Goal: Task Accomplishment & Management: Complete application form

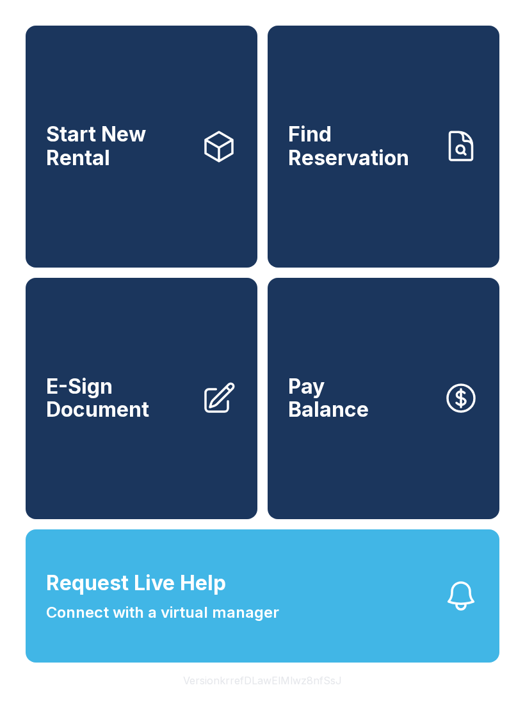
click at [250, 624] on span "Connect with a virtual manager" at bounding box center [162, 612] width 233 height 23
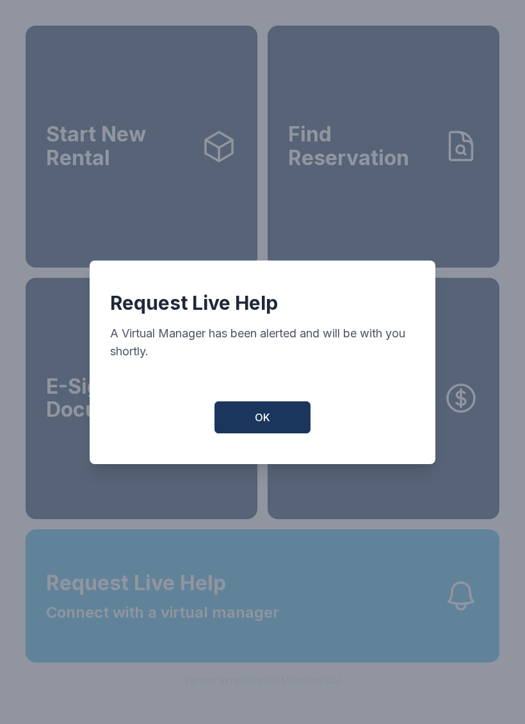
click at [278, 425] on button "OK" at bounding box center [262, 417] width 96 height 32
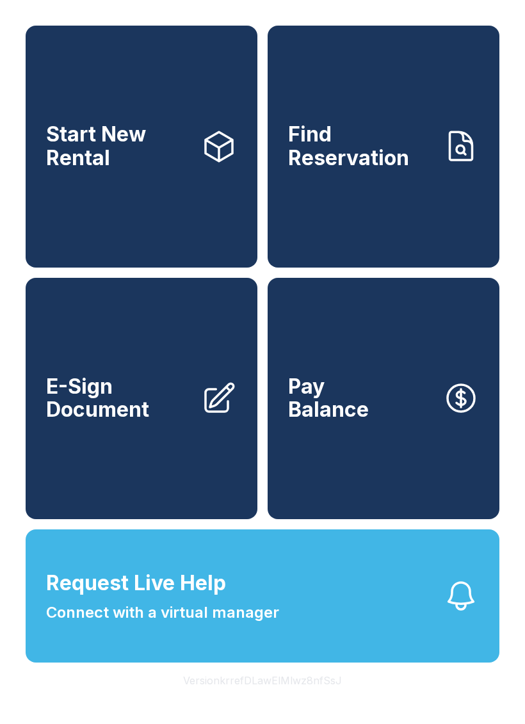
click at [133, 422] on span "E-Sign Document" at bounding box center [118, 398] width 145 height 47
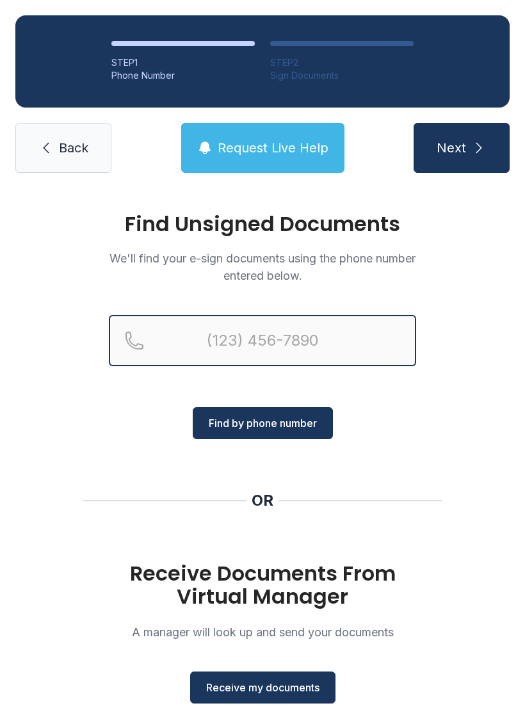
click at [318, 344] on input "Reservation phone number" at bounding box center [262, 340] width 307 height 51
type input "[PHONE_NUMBER]"
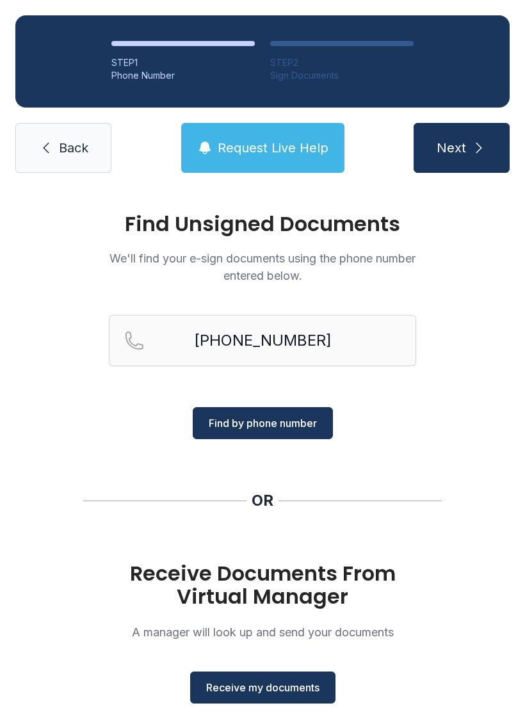
click at [290, 417] on span "Find by phone number" at bounding box center [263, 422] width 108 height 15
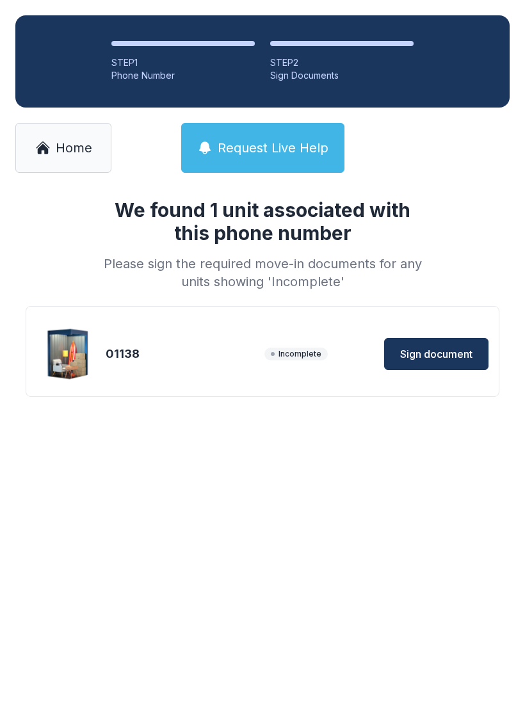
click at [439, 353] on span "Sign document" at bounding box center [436, 353] width 72 height 15
click at [76, 158] on link "Home" at bounding box center [63, 148] width 96 height 50
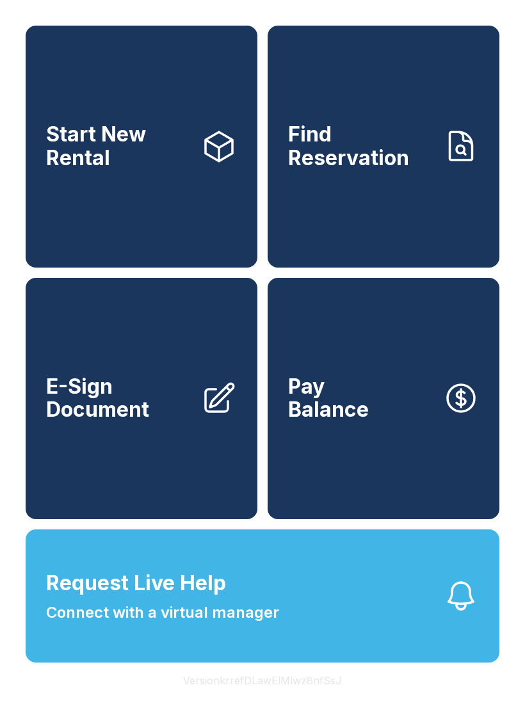
click at [183, 422] on span "E-Sign Document" at bounding box center [118, 398] width 145 height 47
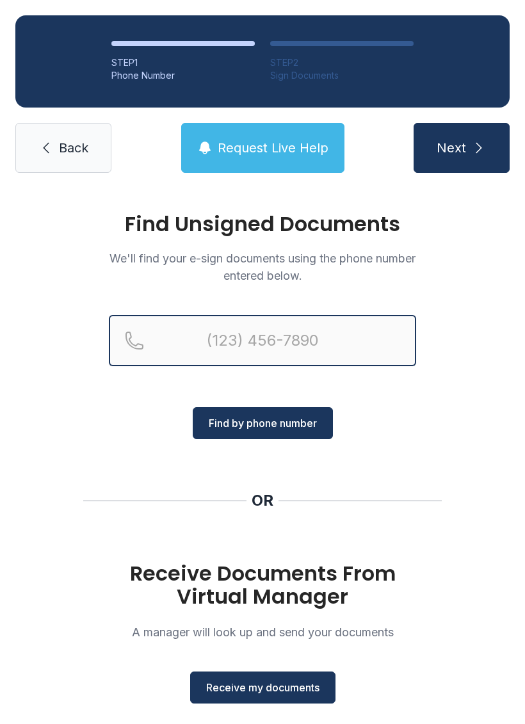
click at [252, 333] on input "Reservation phone number" at bounding box center [262, 340] width 307 height 51
type input "[PHONE_NUMBER]"
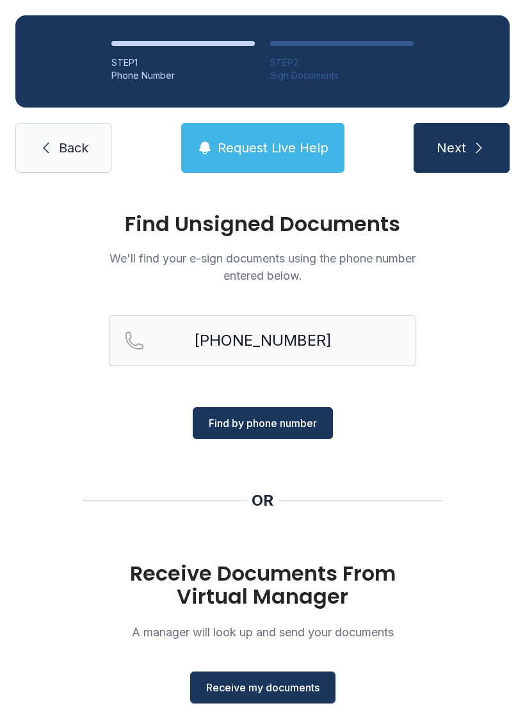
click at [293, 418] on span "Find by phone number" at bounding box center [263, 422] width 108 height 15
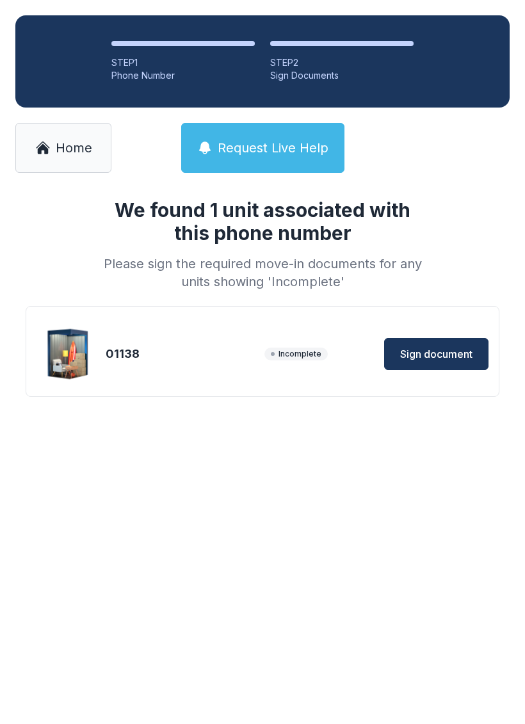
click at [448, 360] on span "Sign document" at bounding box center [436, 353] width 72 height 15
click at [79, 157] on link "Home" at bounding box center [63, 148] width 96 height 50
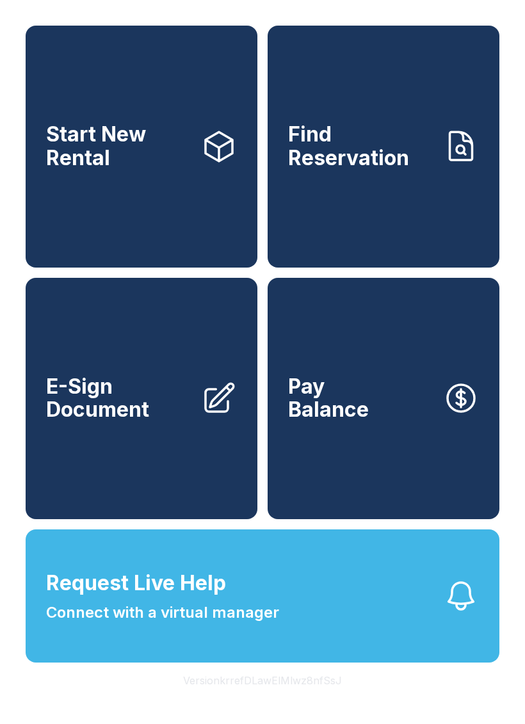
click at [168, 422] on span "E-Sign Document" at bounding box center [118, 398] width 145 height 47
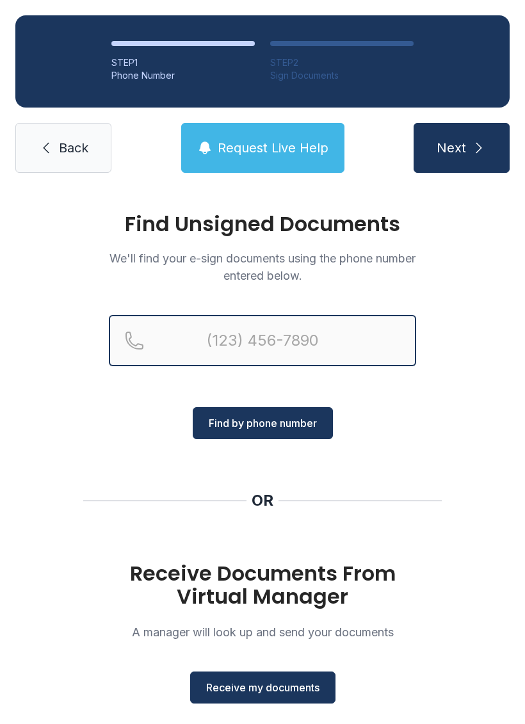
click at [266, 335] on input "Reservation phone number" at bounding box center [262, 340] width 307 height 51
type input "[PHONE_NUMBER]"
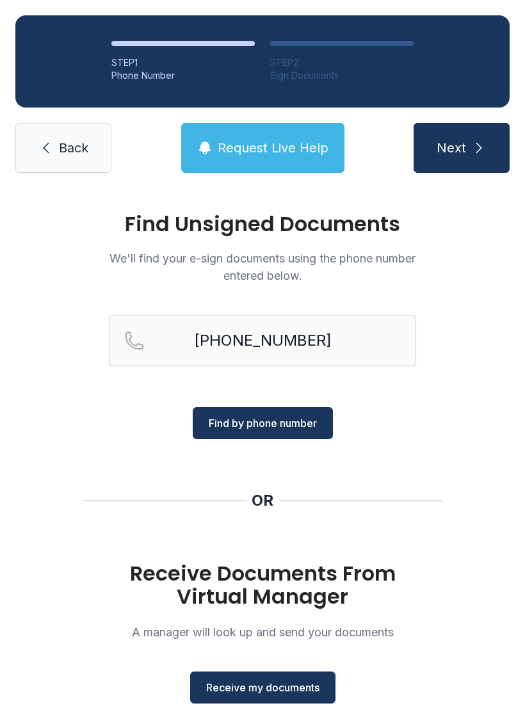
click at [327, 416] on button "Find by phone number" at bounding box center [263, 423] width 140 height 32
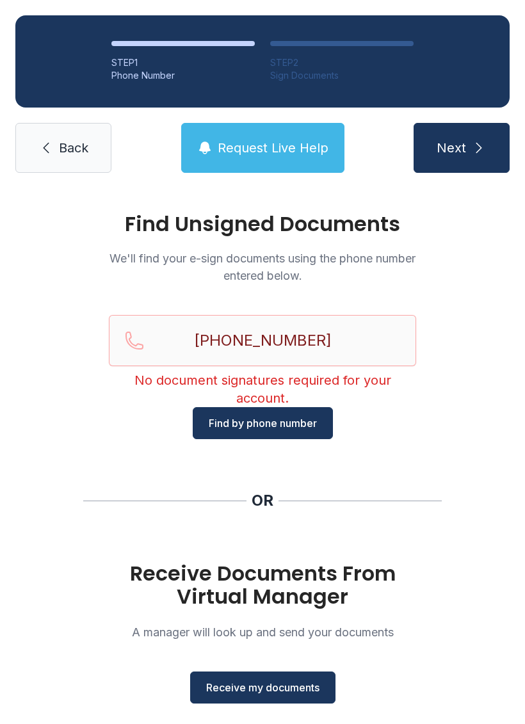
click at [27, 164] on link "Back" at bounding box center [63, 148] width 96 height 50
